Goal: Task Accomplishment & Management: Use online tool/utility

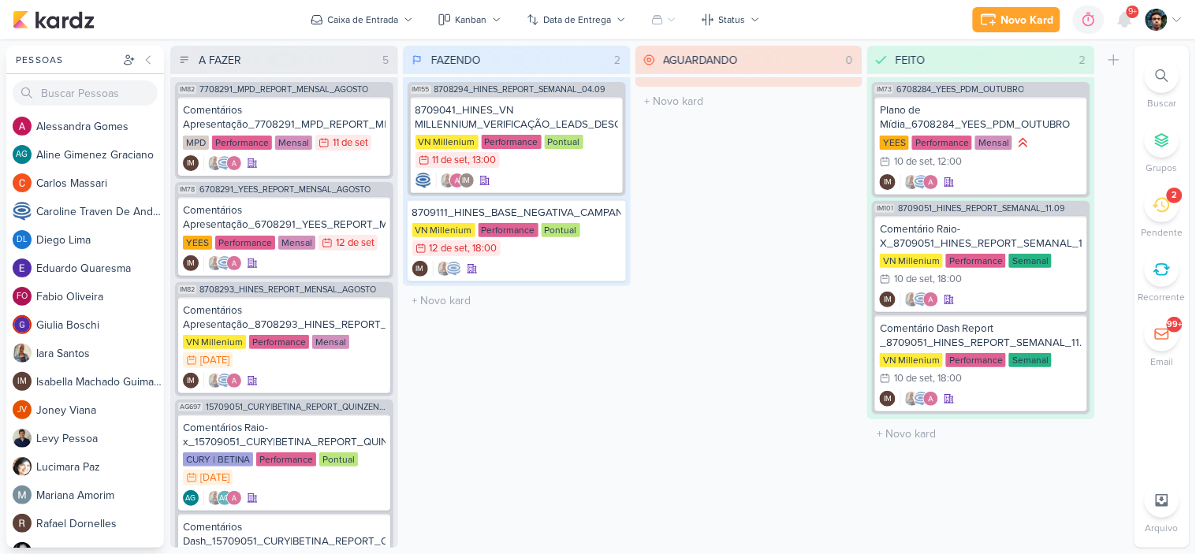
click at [1164, 218] on div "2" at bounding box center [1161, 205] width 35 height 35
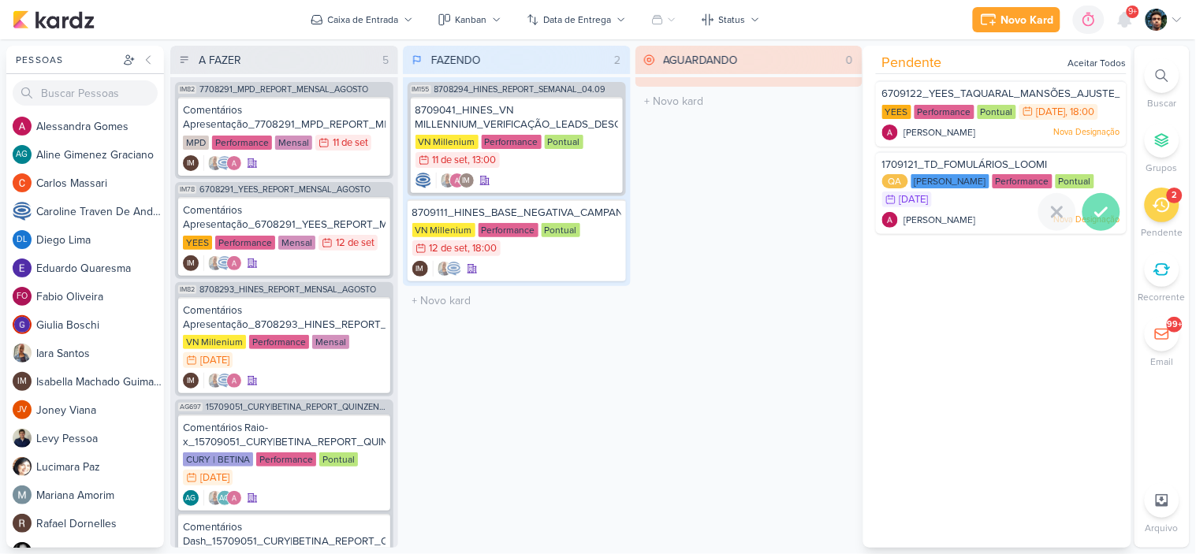
click at [1097, 208] on icon at bounding box center [1100, 212] width 19 height 19
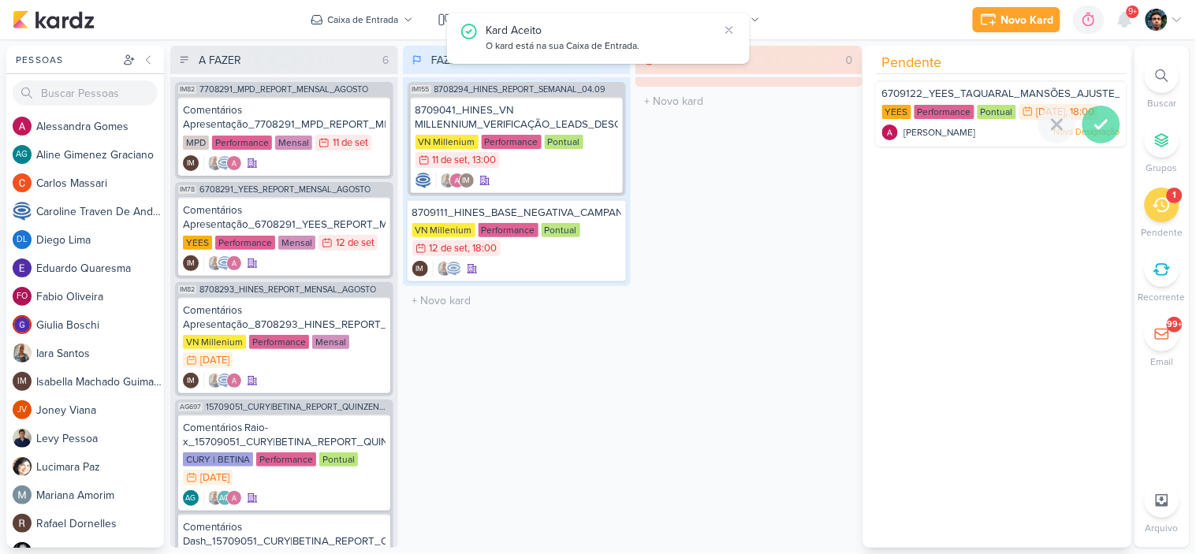
click at [1088, 132] on div at bounding box center [1101, 125] width 38 height 38
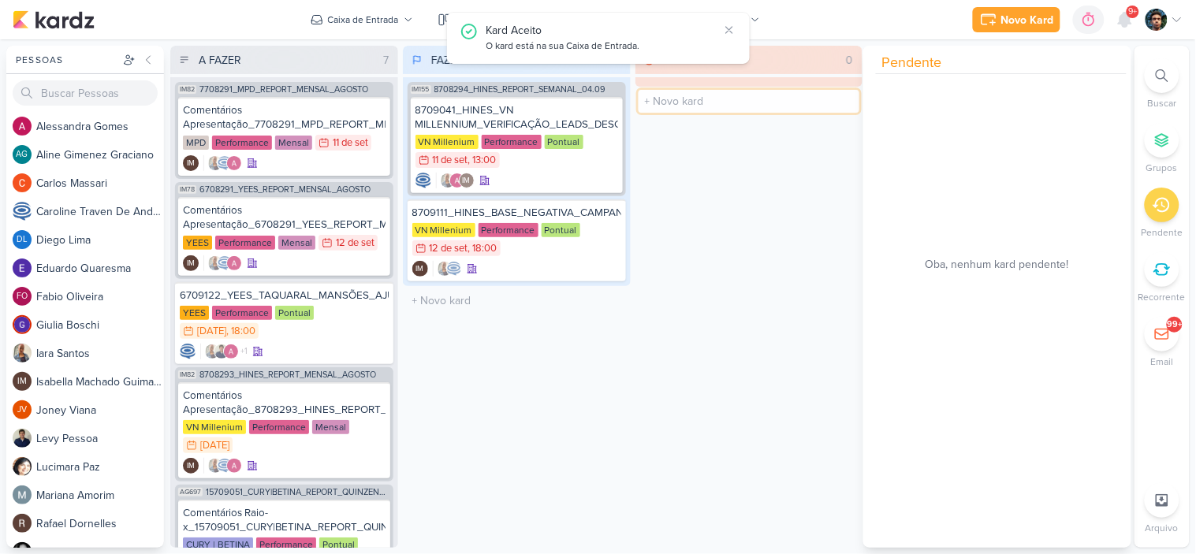
click at [727, 90] on input "text" at bounding box center [748, 101] width 221 height 23
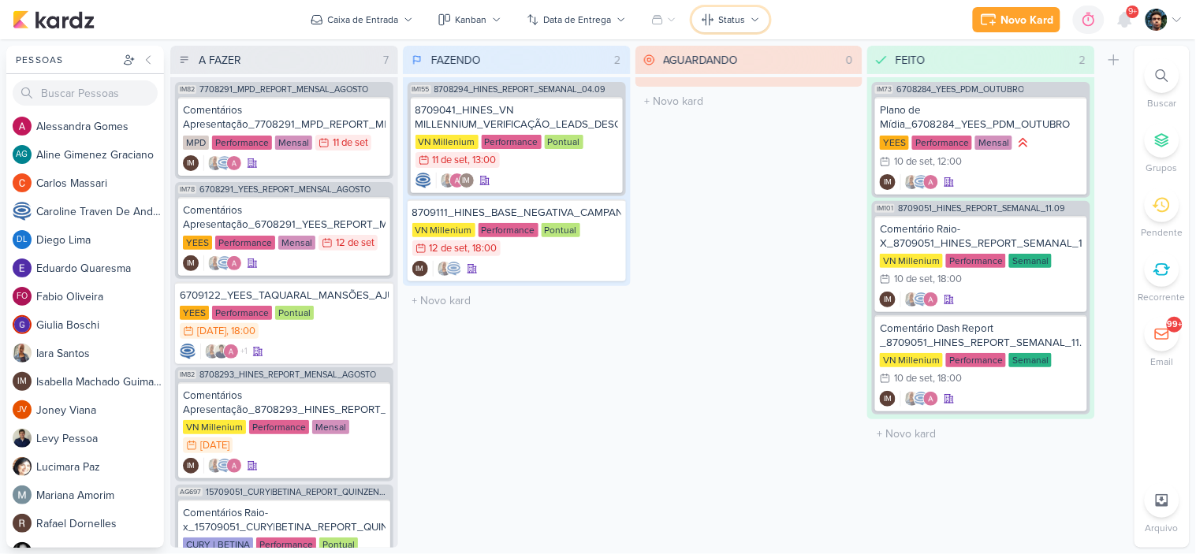
click at [731, 29] on button "Status" at bounding box center [730, 19] width 77 height 25
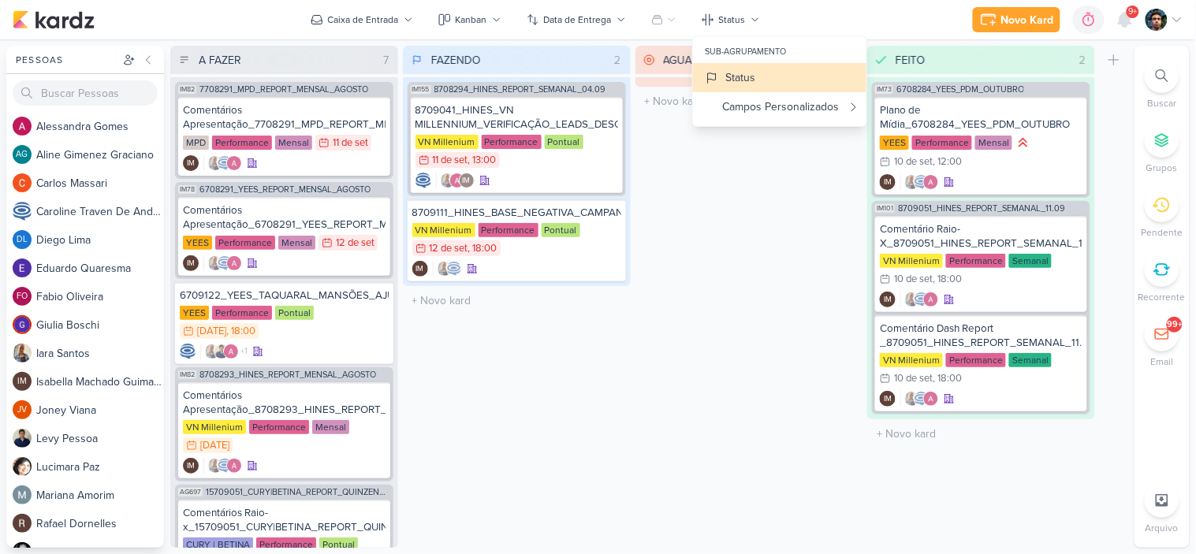
click at [812, 13] on div "Novo Kard Ctrl + k 0h0m Sessão desligada... Hoje 0h0m Semana 0h0m Mês 0h0m" at bounding box center [598, 19] width 1170 height 39
